Goal: Task Accomplishment & Management: Use online tool/utility

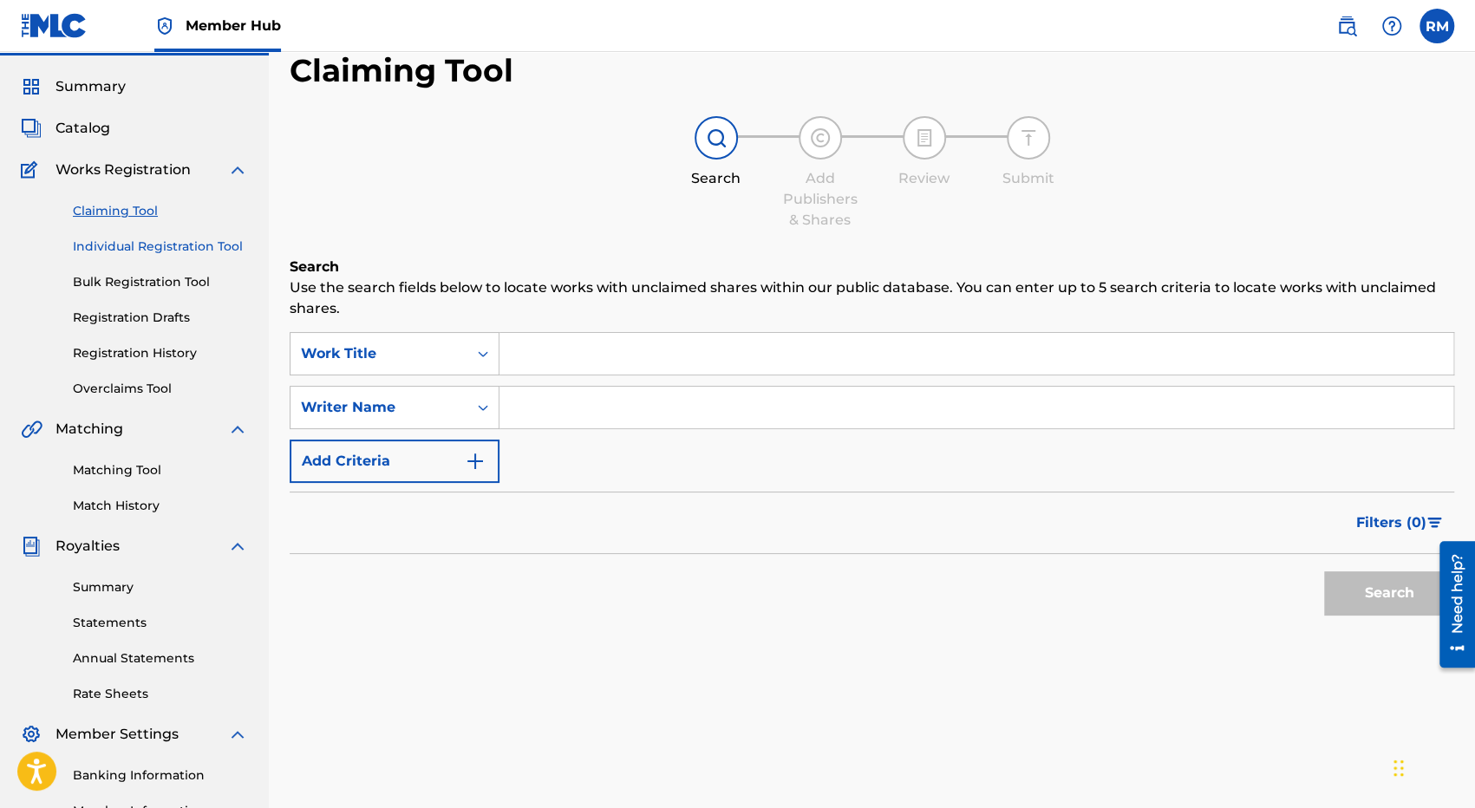
click at [158, 252] on link "Individual Registration Tool" at bounding box center [160, 247] width 175 height 18
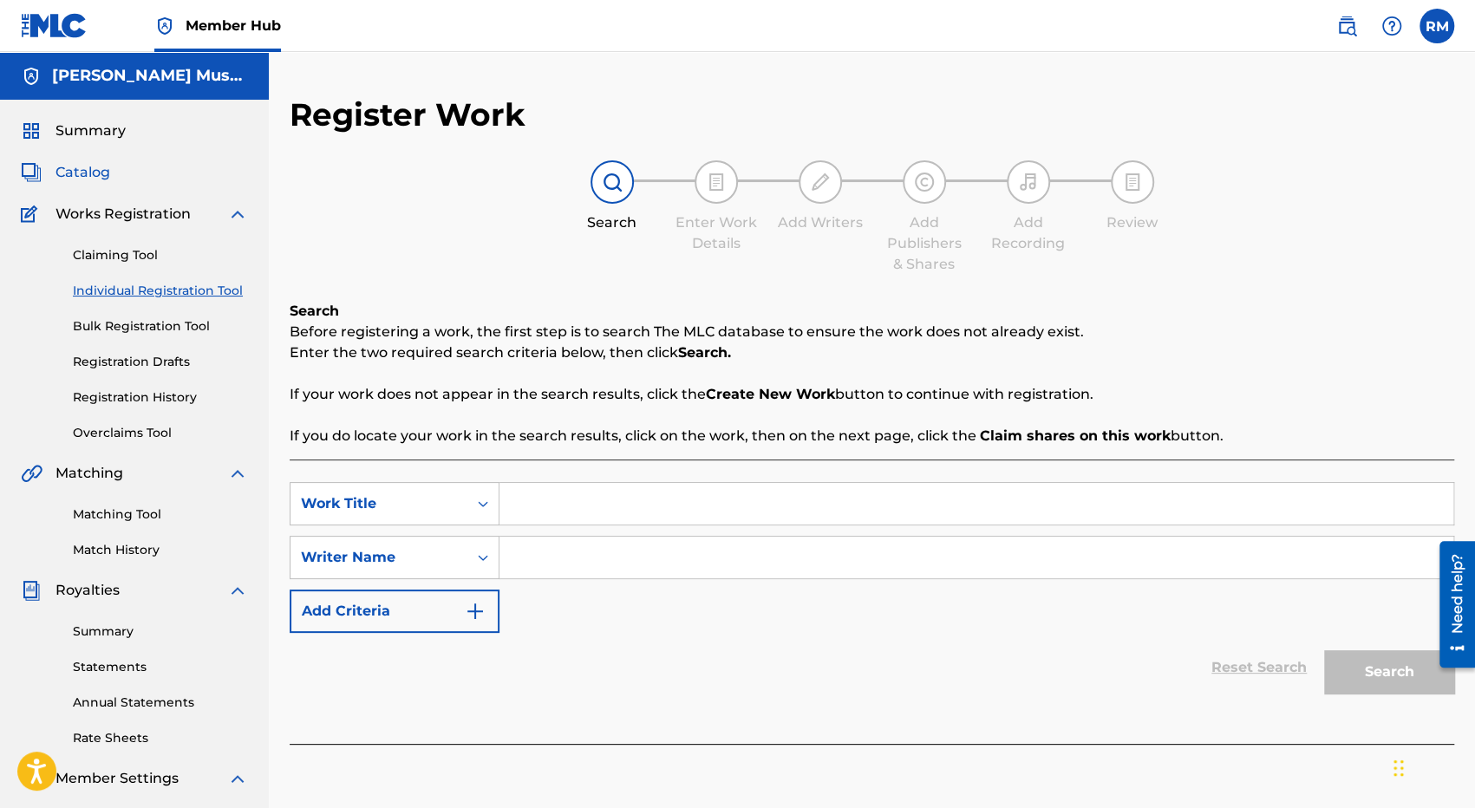
click at [83, 179] on span "Catalog" at bounding box center [83, 172] width 55 height 21
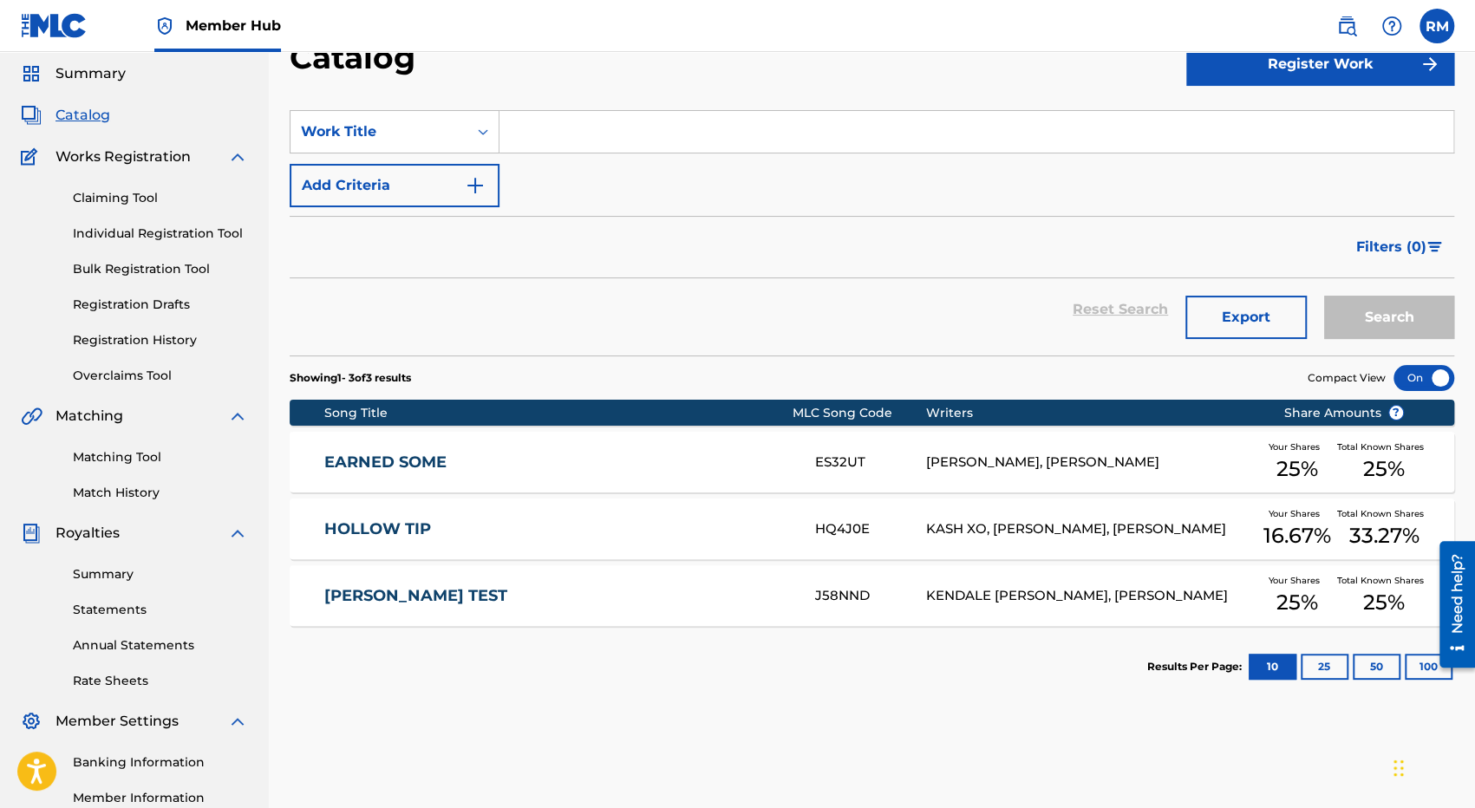
scroll to position [61, 0]
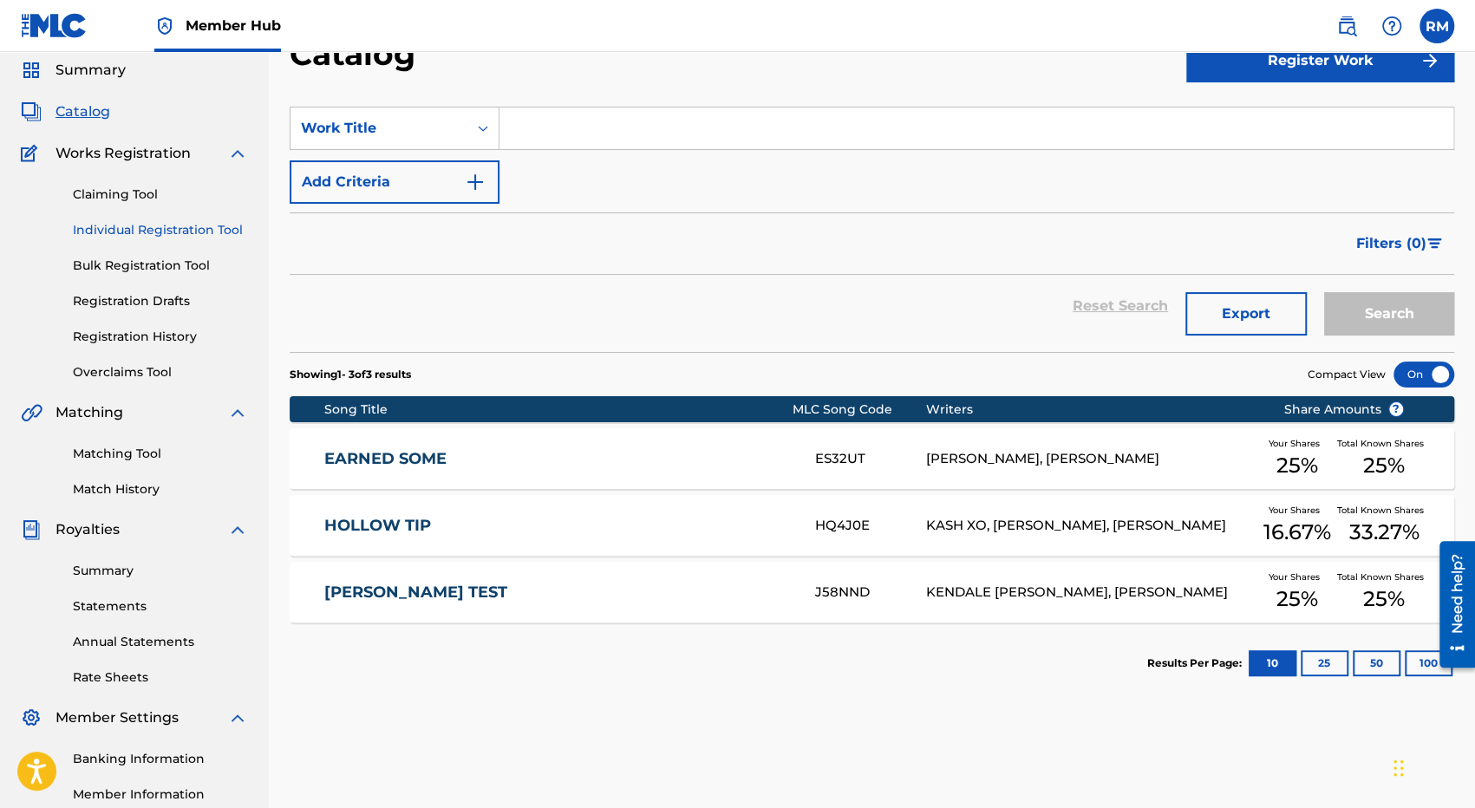
click at [170, 233] on link "Individual Registration Tool" at bounding box center [160, 230] width 175 height 18
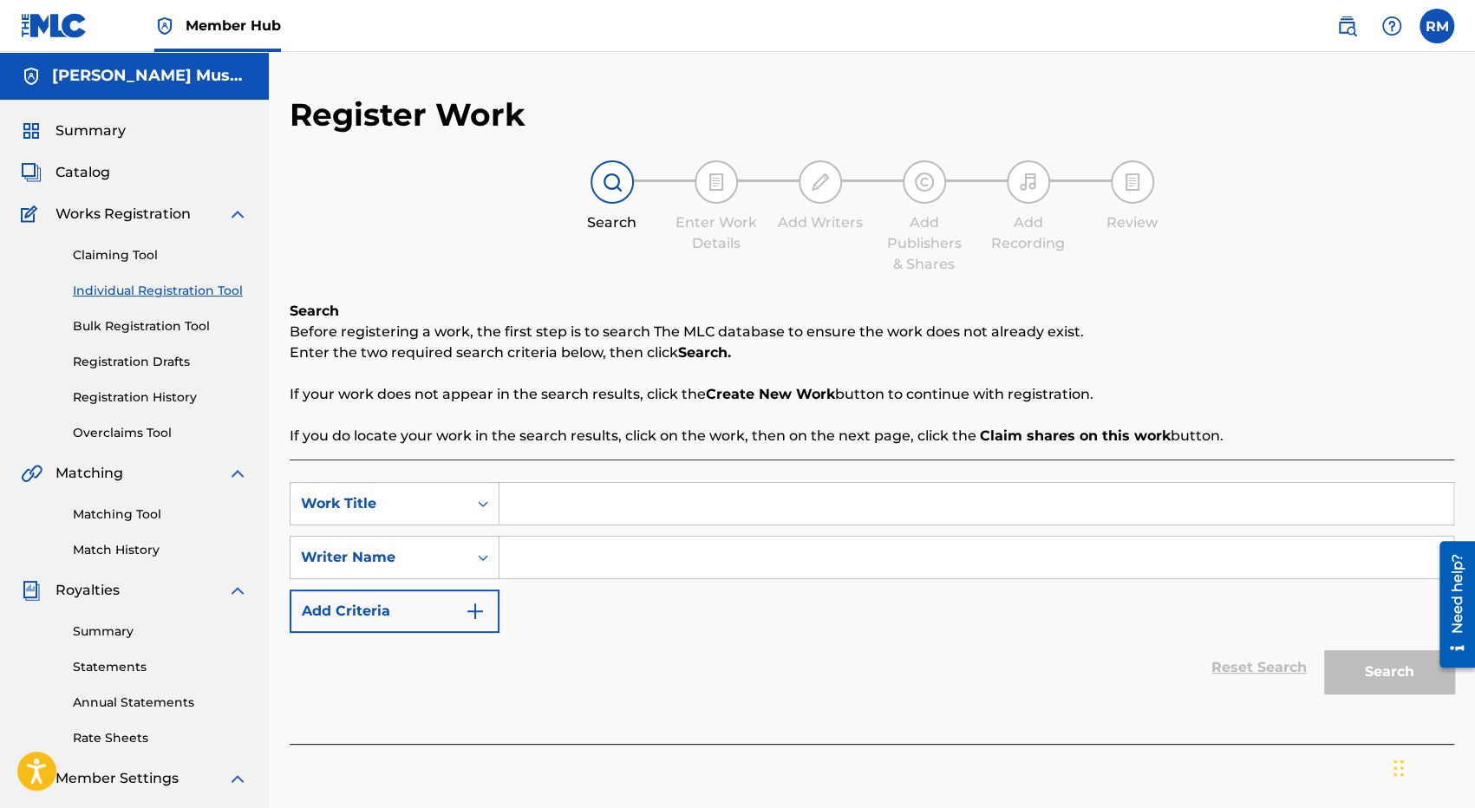
drag, startPoint x: 602, startPoint y: 507, endPoint x: 552, endPoint y: 506, distance: 50.3
click at [552, 506] on input "Search Form" at bounding box center [977, 504] width 954 height 42
click at [491, 500] on icon "Search Form" at bounding box center [482, 503] width 17 height 17
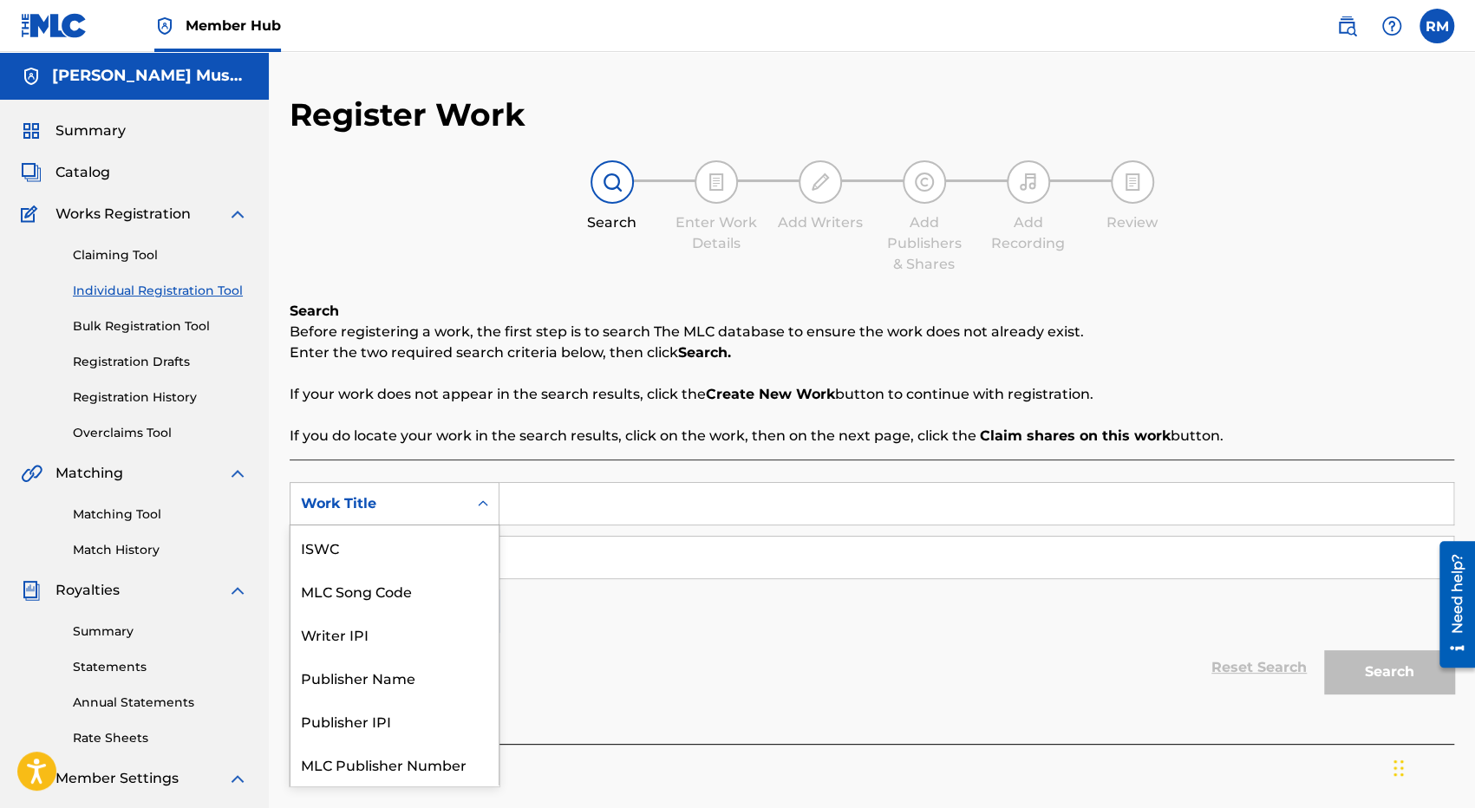
scroll to position [43, 0]
click at [491, 500] on icon "Search Form" at bounding box center [482, 503] width 17 height 17
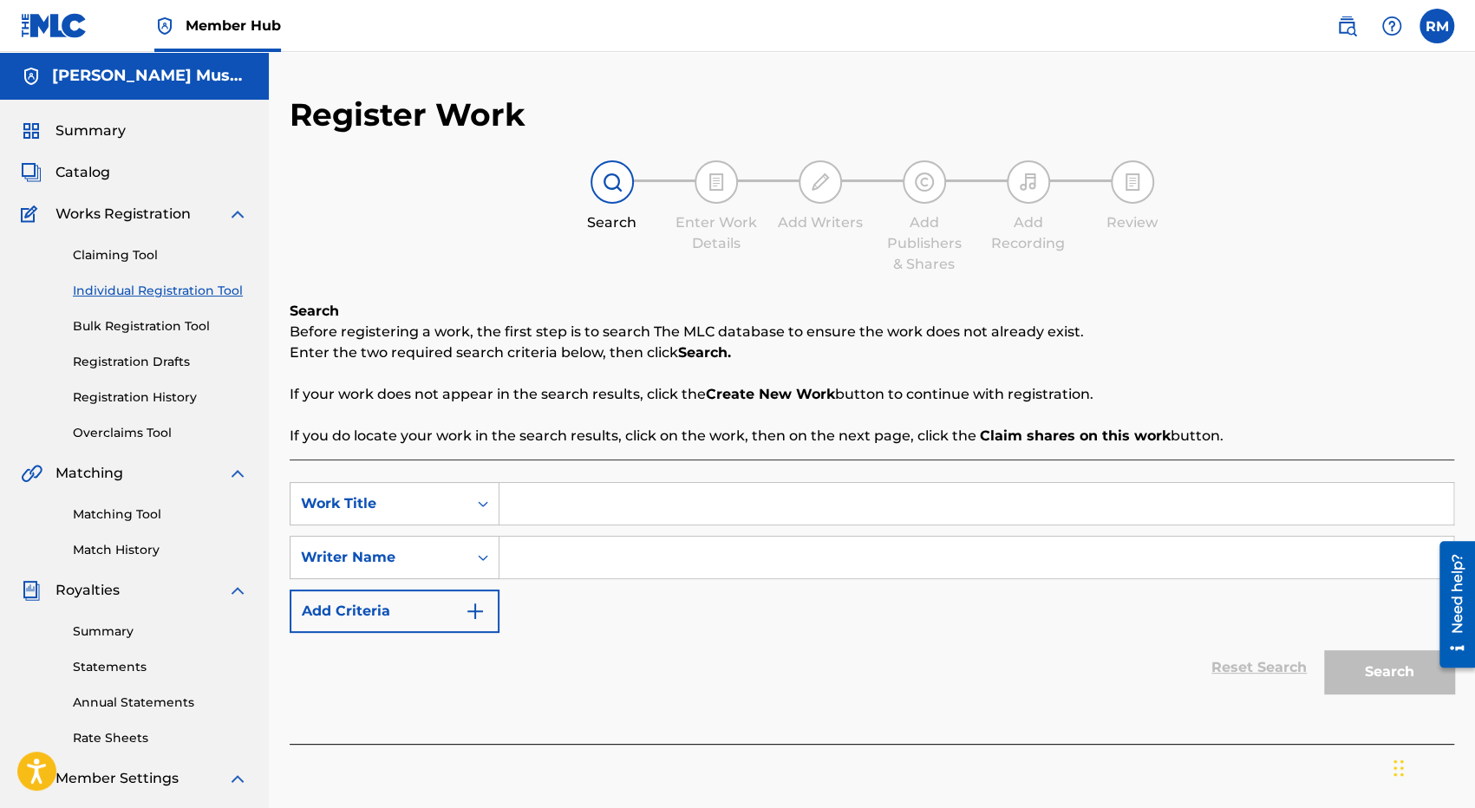
click at [546, 502] on input "Search Form" at bounding box center [977, 504] width 954 height 42
type input "Stop N Shop"
click at [574, 547] on input "Search Form" at bounding box center [977, 558] width 954 height 42
click at [585, 547] on input "Search Form" at bounding box center [977, 558] width 954 height 42
click at [483, 603] on img "Search Form" at bounding box center [475, 611] width 21 height 21
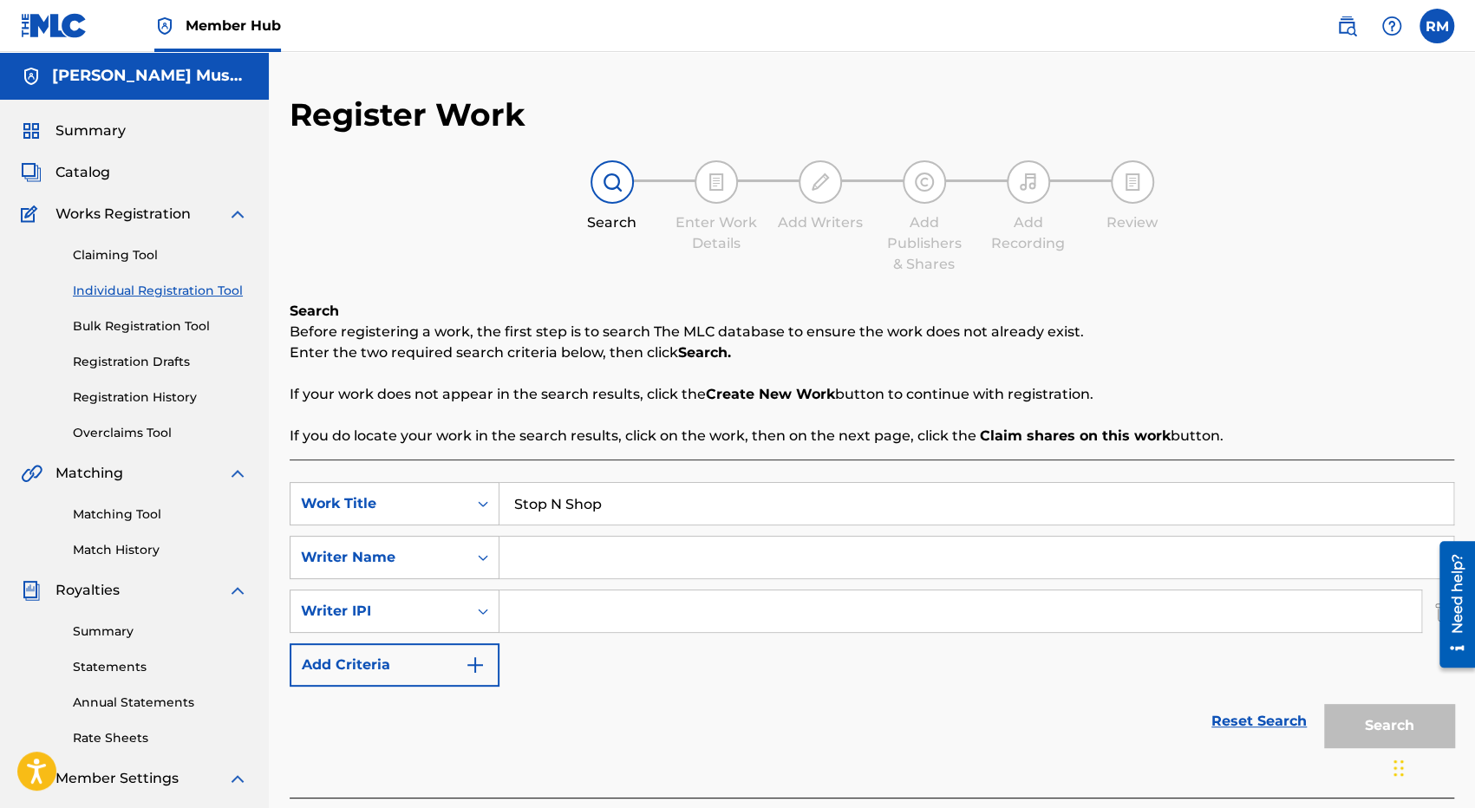
click at [545, 603] on input "Search Form" at bounding box center [961, 612] width 922 height 42
paste input "01063010224"
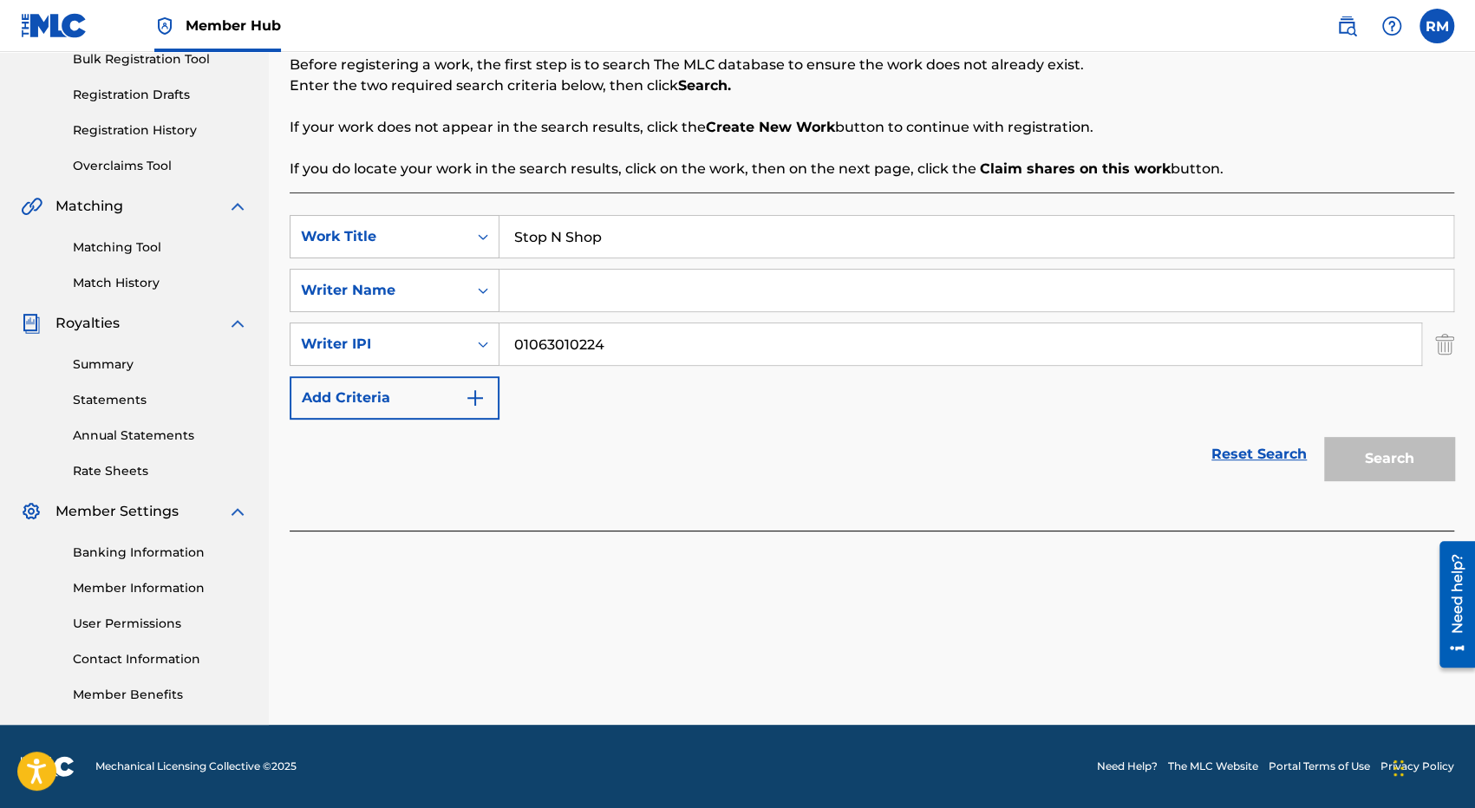
type input "01063010224"
click at [566, 300] on input "Search Form" at bounding box center [977, 291] width 954 height 42
